Goal: Task Accomplishment & Management: Use online tool/utility

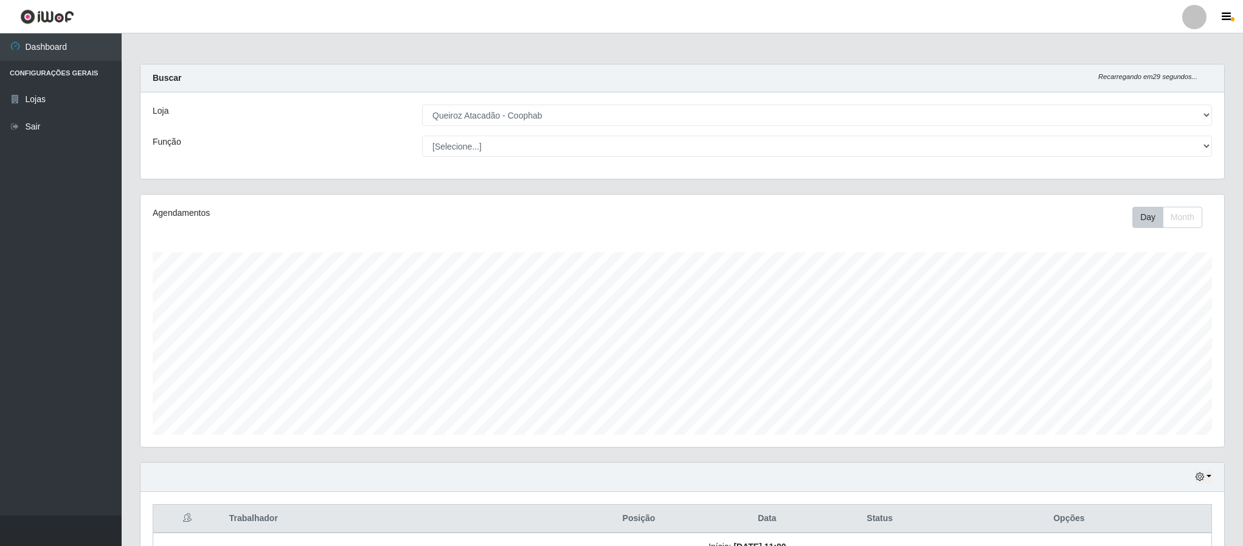
select select "463"
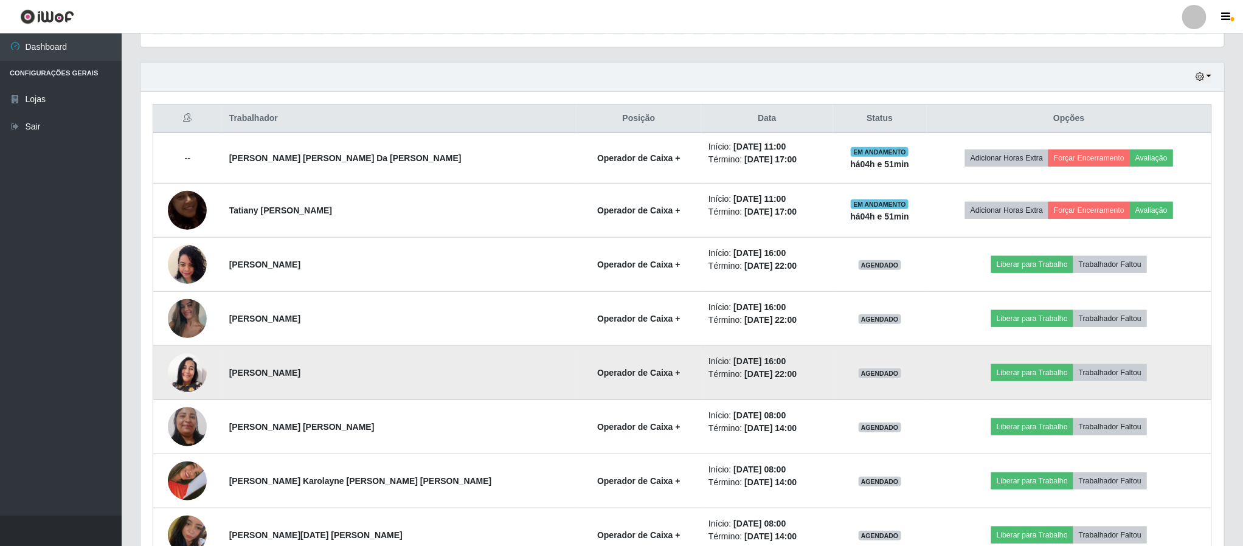
scroll to position [365, 0]
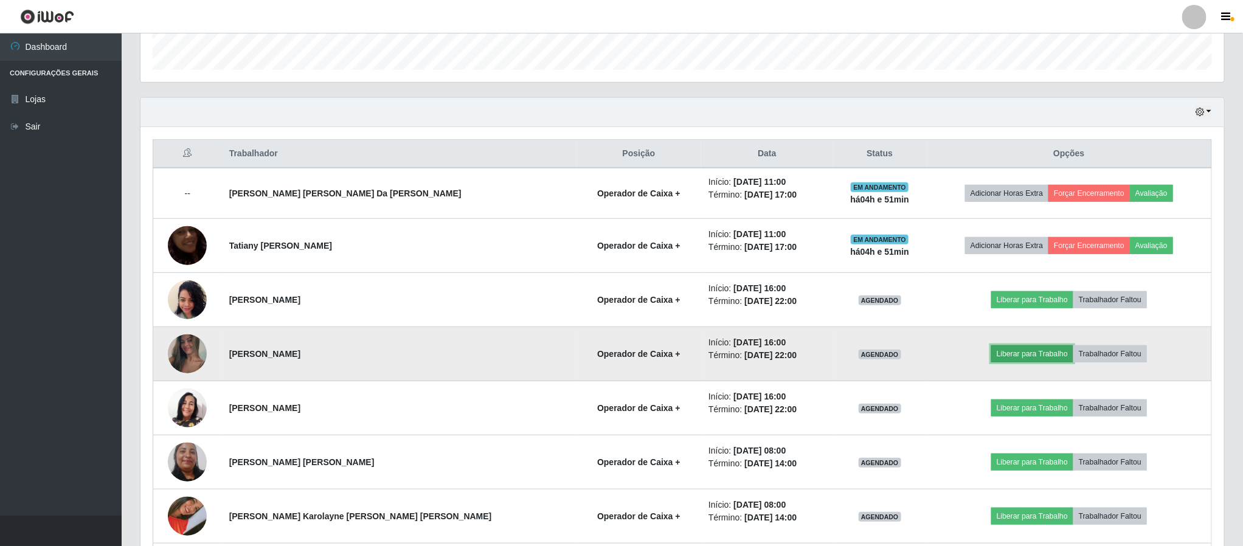
click at [1023, 356] on button "Liberar para Trabalho" at bounding box center [1032, 353] width 82 height 17
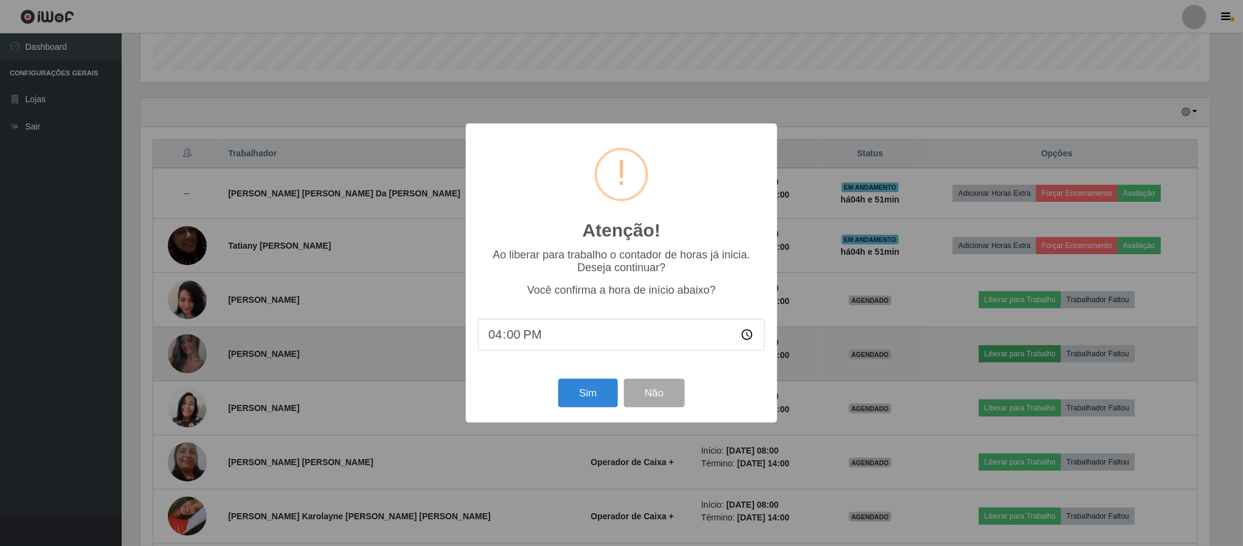
scroll to position [254, 1072]
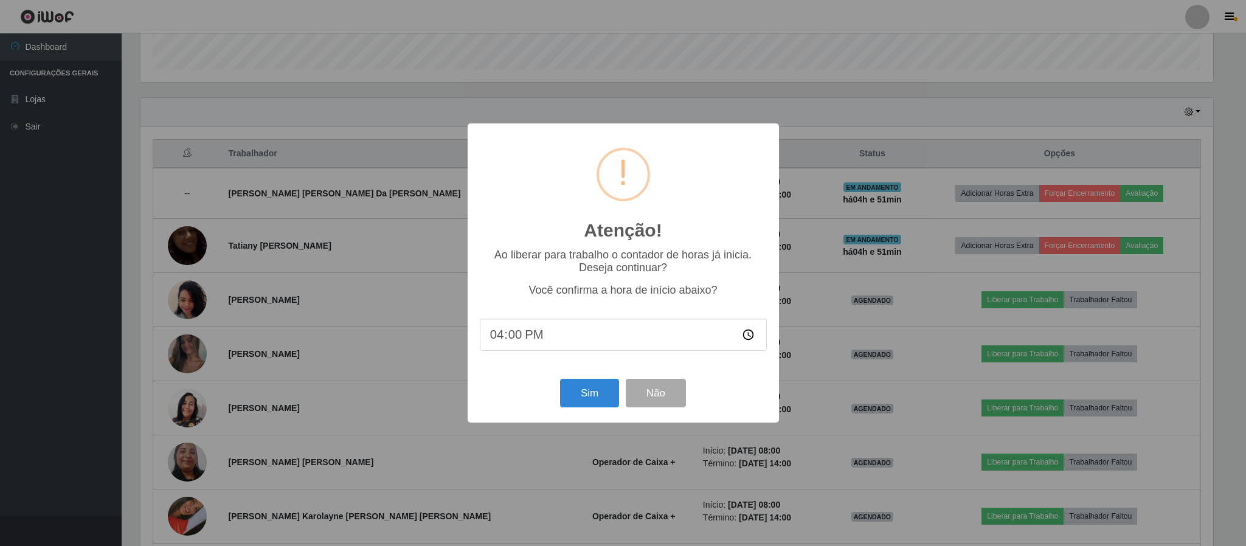
click at [264, 356] on div "Atenção! × Ao liberar para trabalho o contador de horas já inicia. Deseja conti…" at bounding box center [623, 273] width 1246 height 546
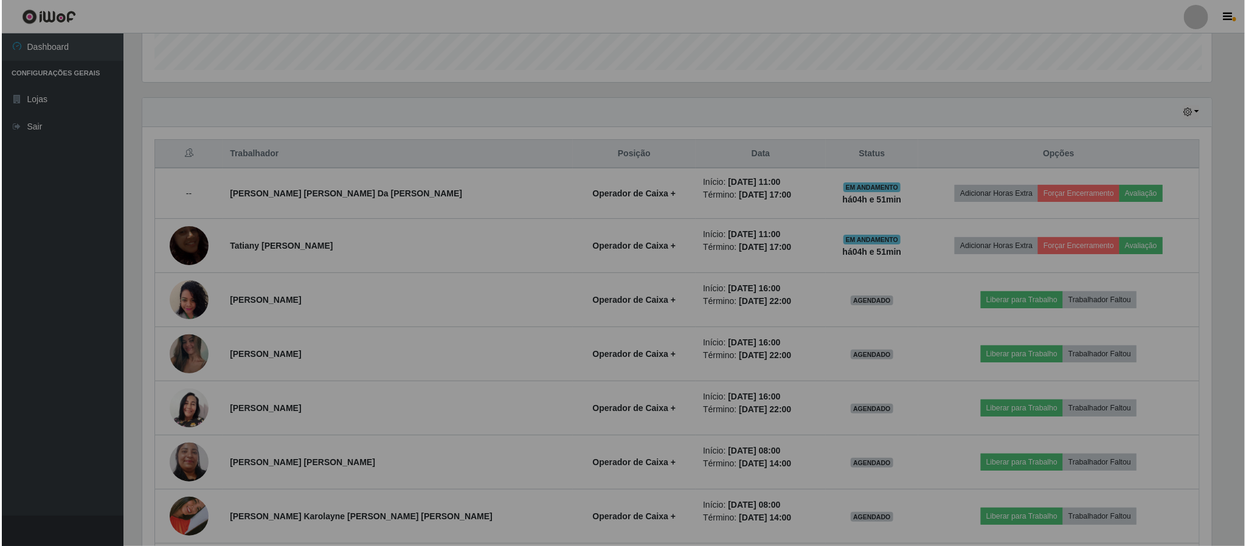
scroll to position [254, 1082]
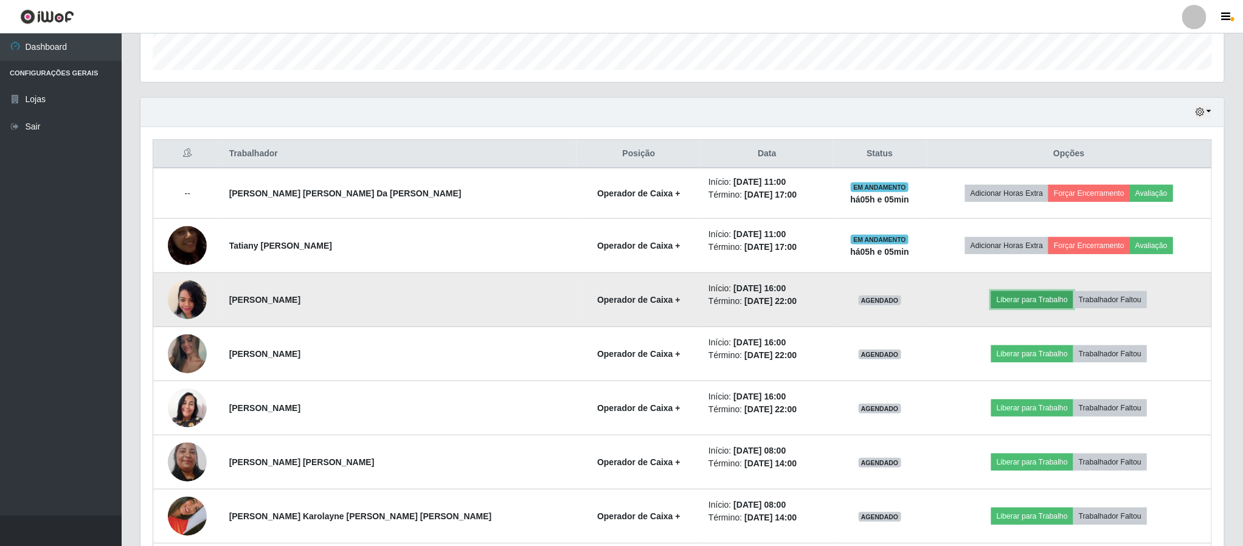
click at [1010, 308] on button "Liberar para Trabalho" at bounding box center [1032, 299] width 82 height 17
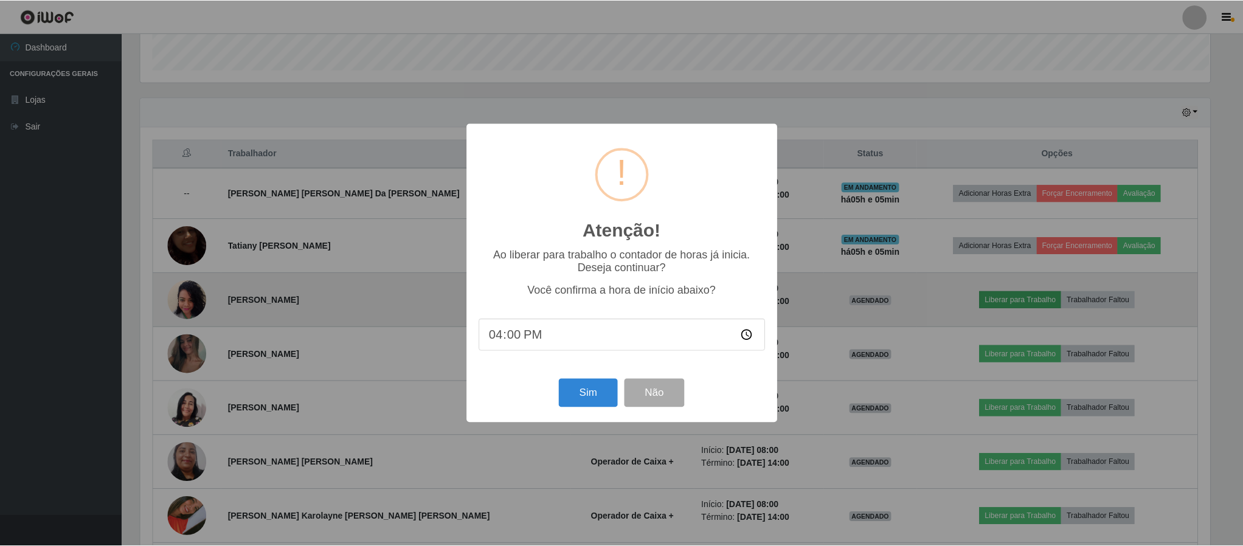
scroll to position [254, 1072]
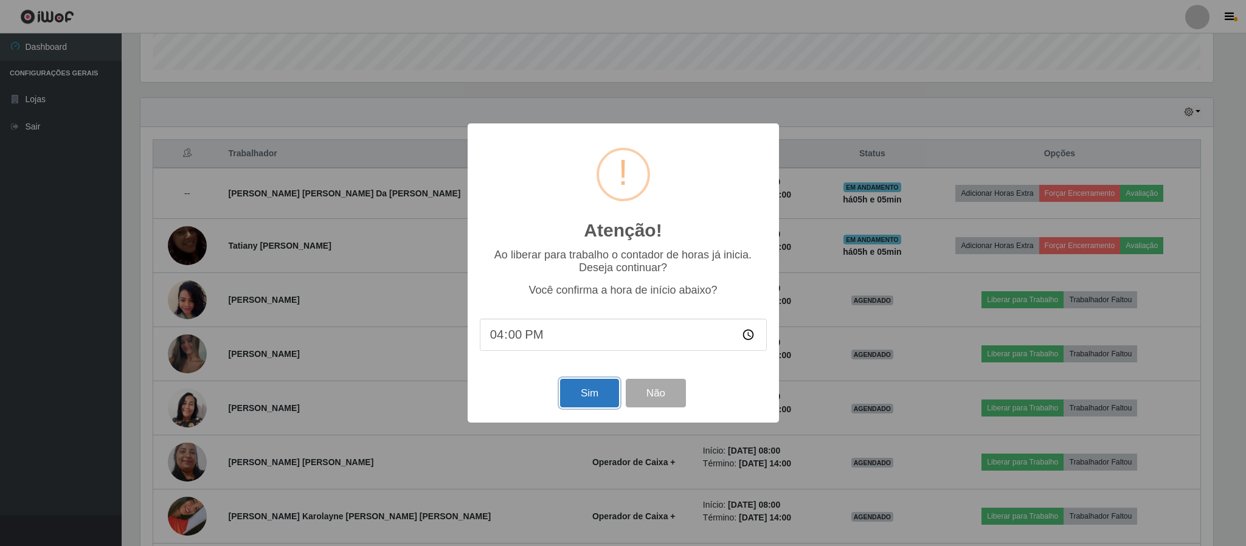
click at [598, 396] on button "Sim" at bounding box center [589, 393] width 59 height 29
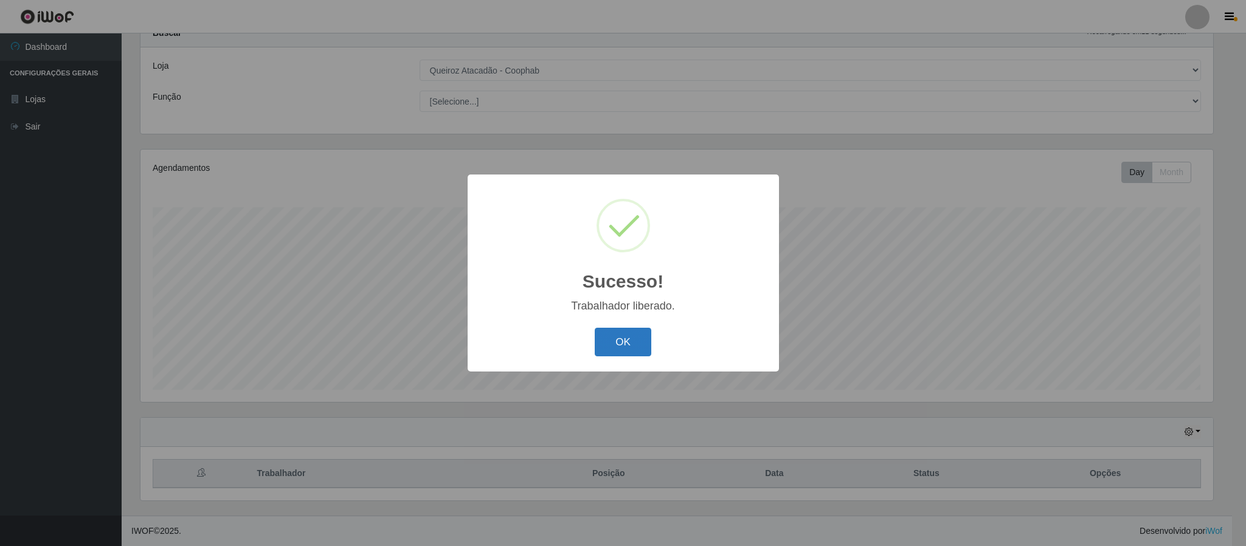
click at [615, 334] on button "OK" at bounding box center [623, 342] width 57 height 29
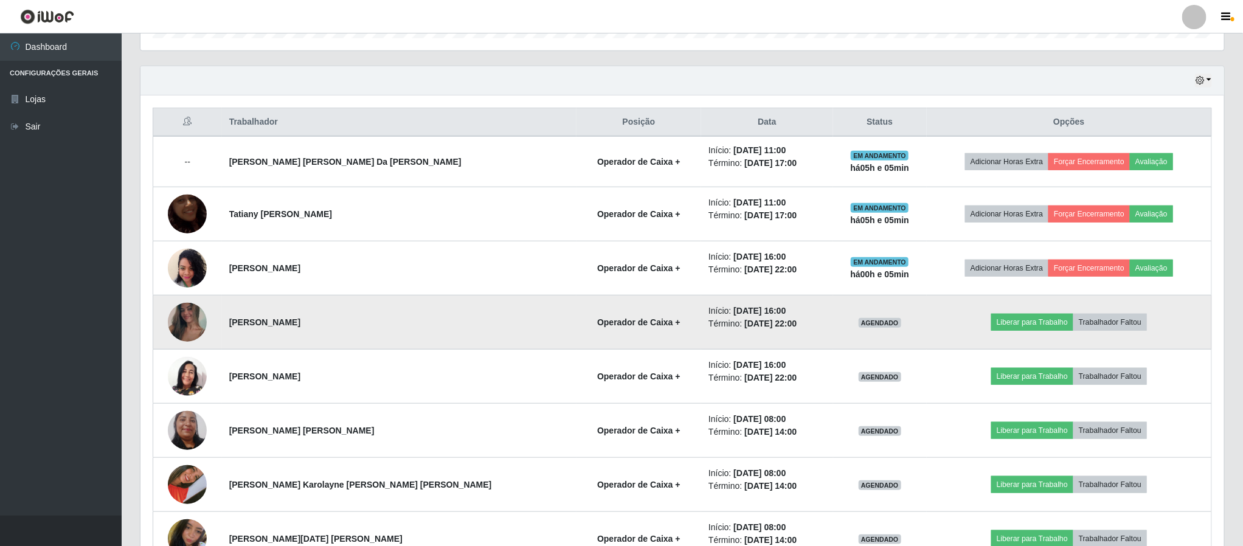
scroll to position [365, 0]
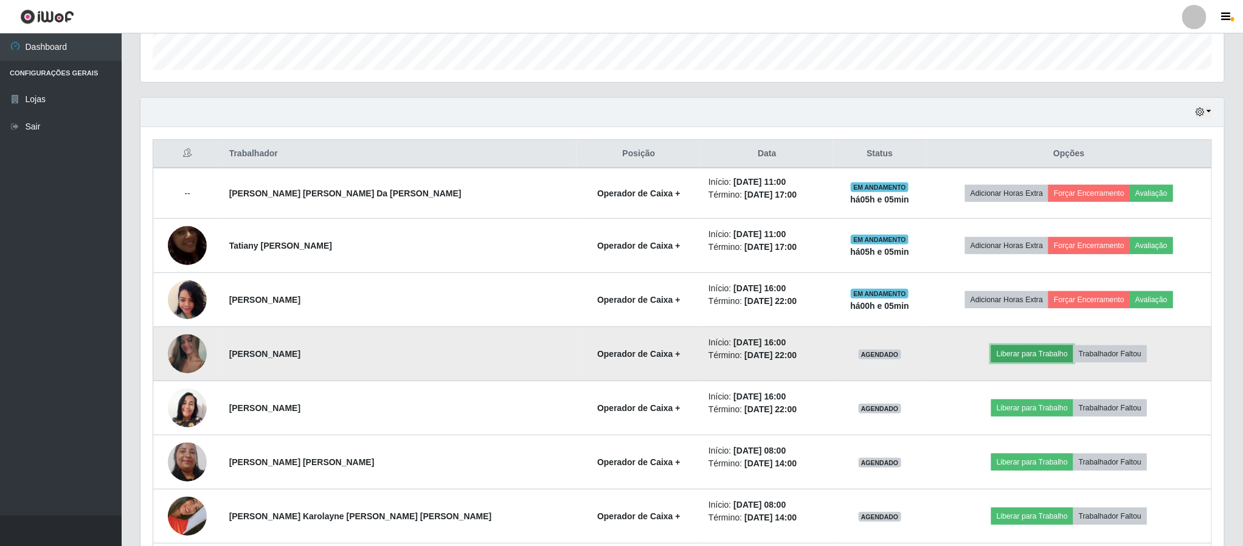
click at [1004, 356] on button "Liberar para Trabalho" at bounding box center [1032, 353] width 82 height 17
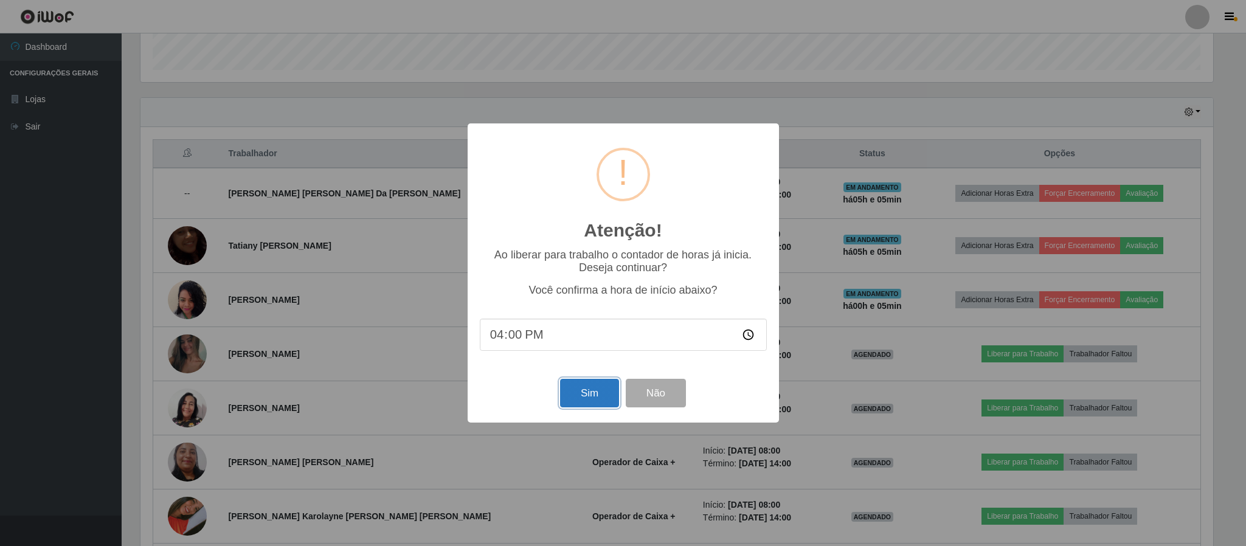
click at [595, 394] on button "Sim" at bounding box center [589, 393] width 59 height 29
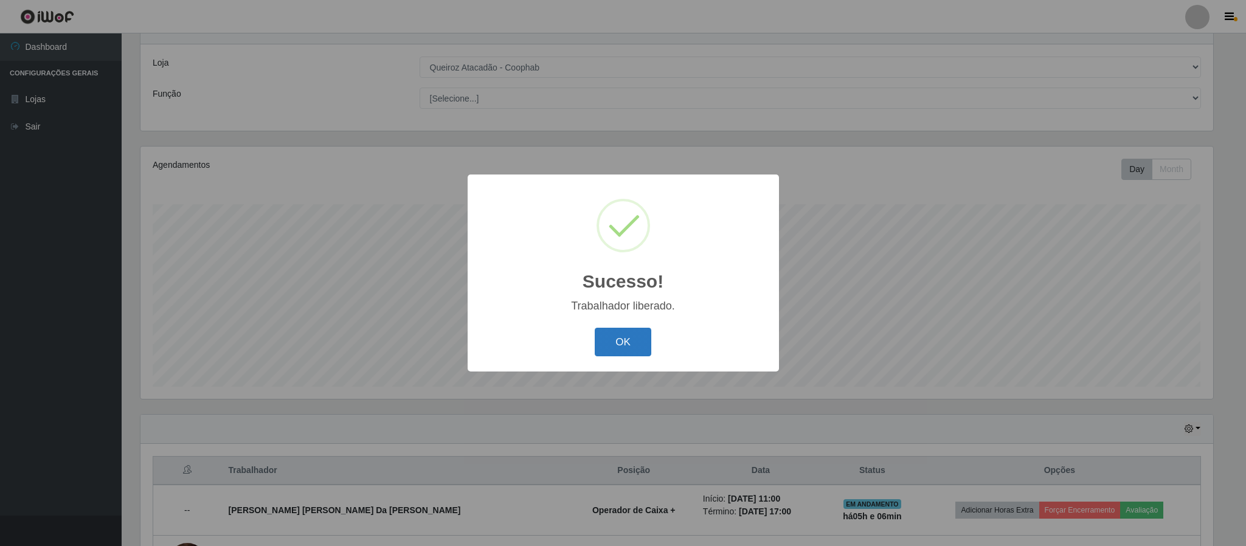
click at [603, 343] on button "OK" at bounding box center [623, 342] width 57 height 29
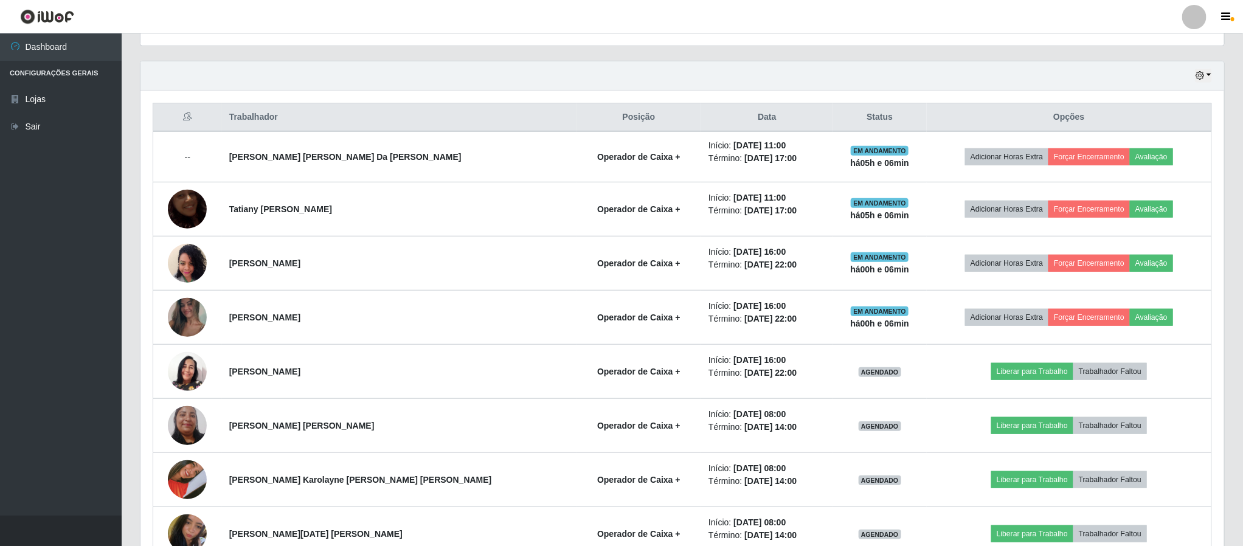
scroll to position [413, 0]
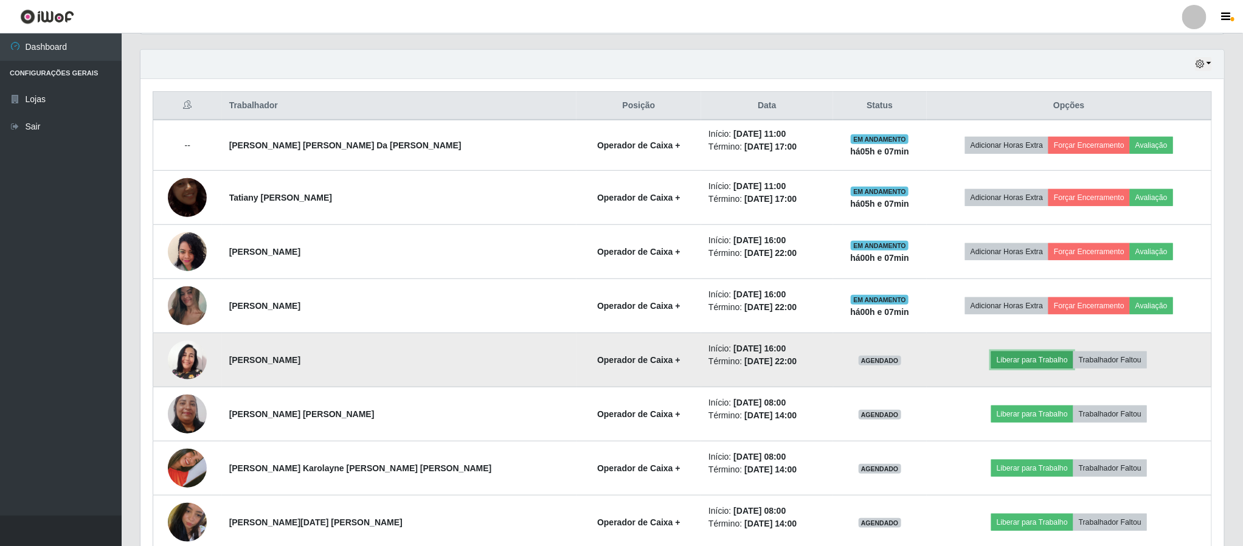
click at [998, 365] on button "Liberar para Trabalho" at bounding box center [1032, 359] width 82 height 17
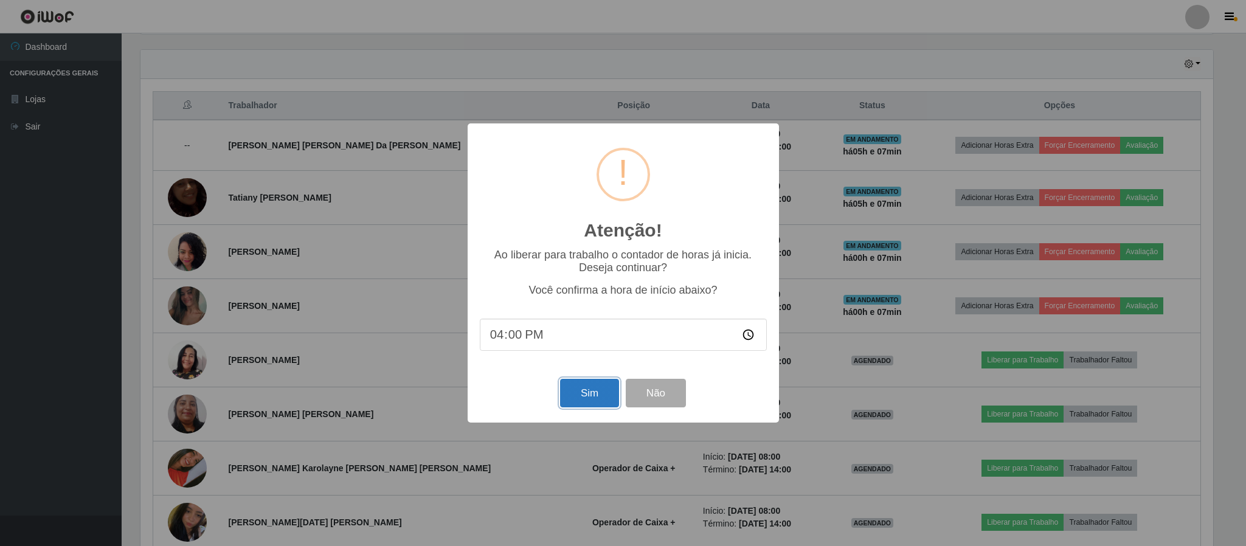
click at [580, 395] on button "Sim" at bounding box center [589, 393] width 59 height 29
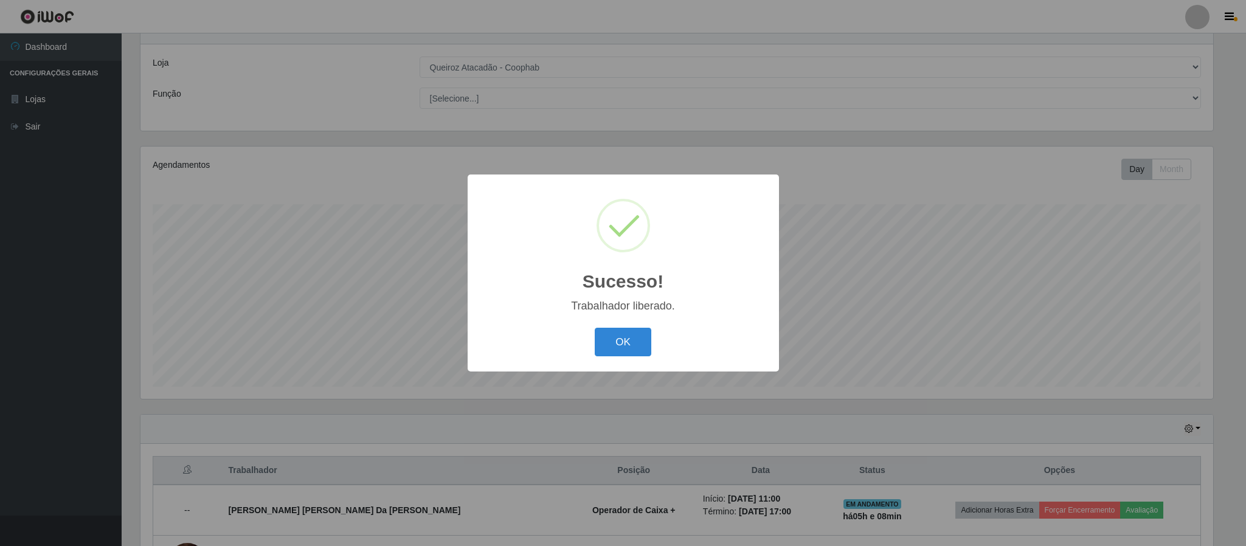
drag, startPoint x: 556, startPoint y: 412, endPoint x: 362, endPoint y: 589, distance: 263.0
drag, startPoint x: 362, startPoint y: 589, endPoint x: 930, endPoint y: 380, distance: 605.7
click at [930, 380] on div "Sucesso! × Trabalhador liberado. OK Cancel" at bounding box center [623, 273] width 1246 height 546
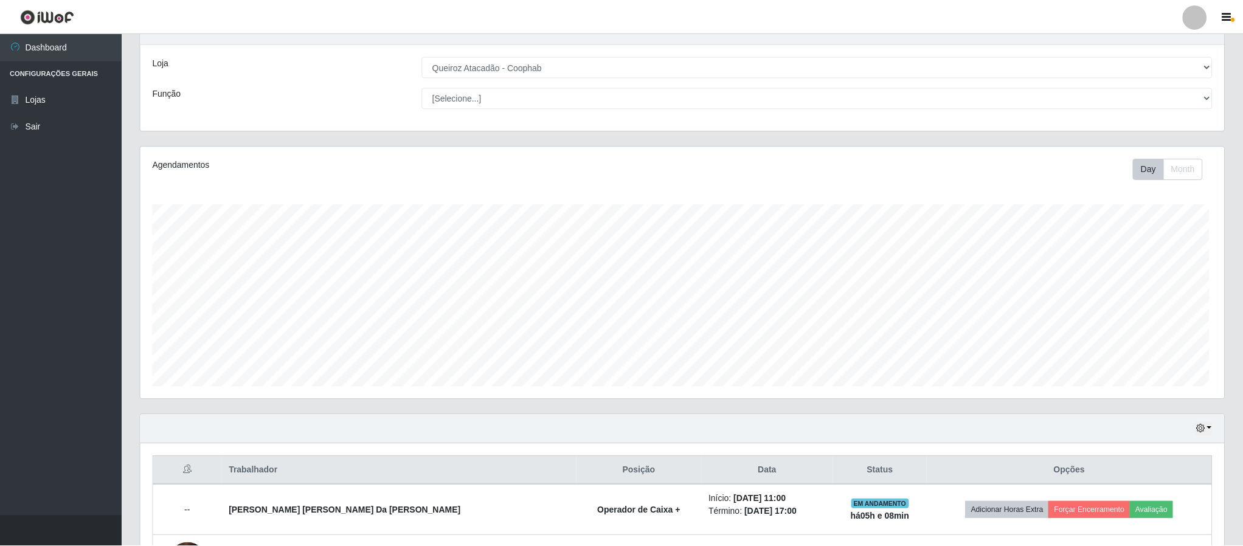
scroll to position [254, 1082]
